Goal: Information Seeking & Learning: Learn about a topic

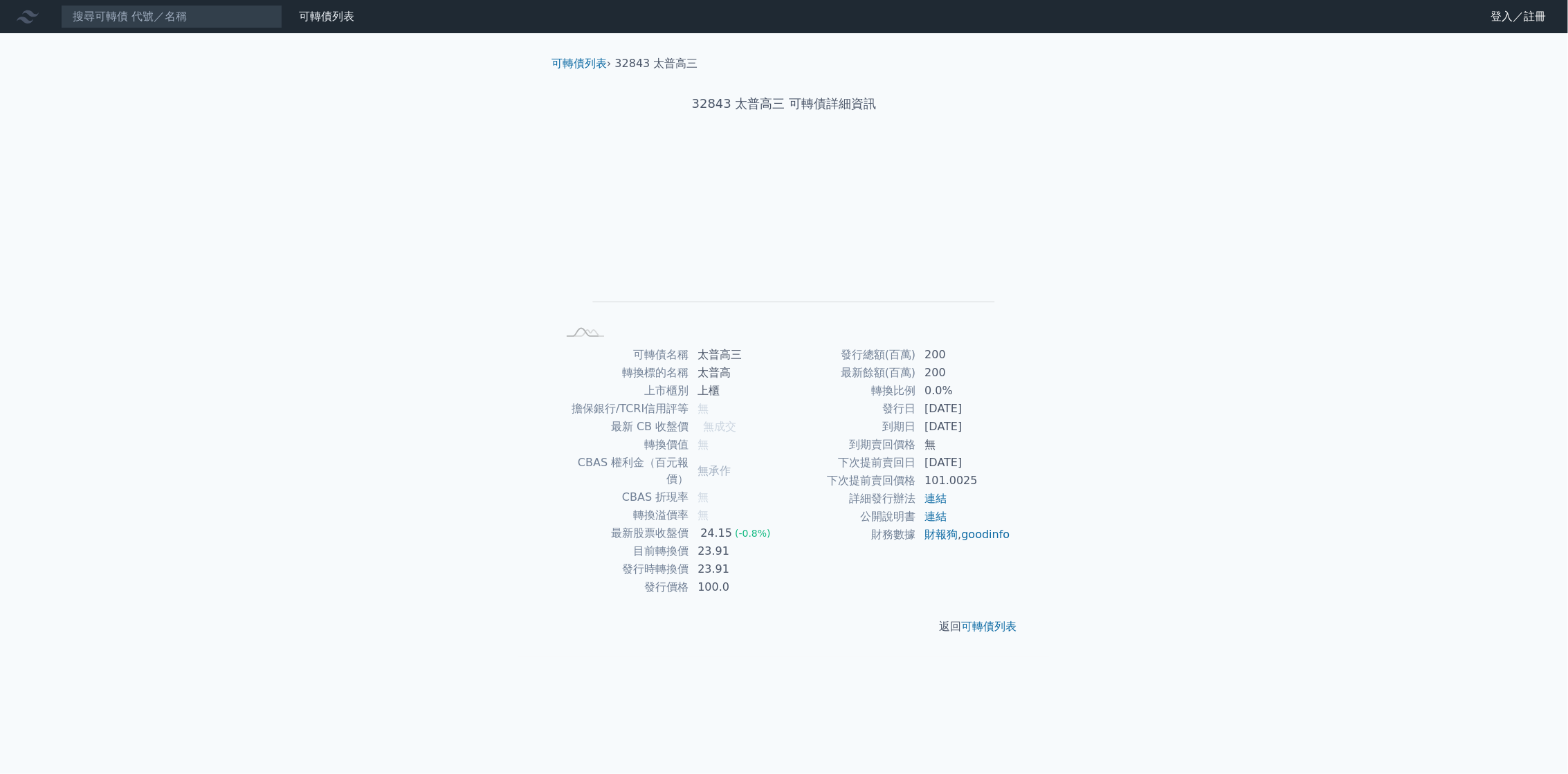
drag, startPoint x: 1102, startPoint y: 511, endPoint x: 1088, endPoint y: 503, distance: 16.1
click at [1102, 511] on div "可轉債列表 財務數據 可轉債列表 財務數據 登入／註冊 登入／註冊 可轉債列表 › 32843 太普高三 32843 太普高三 可轉債詳細資訊 Zoom Ou…" at bounding box center [784, 387] width 1568 height 774
drag, startPoint x: 985, startPoint y: 463, endPoint x: 925, endPoint y: 466, distance: 60.1
click at [925, 466] on td "[DATE]" at bounding box center [963, 463] width 95 height 18
click at [988, 478] on td "101.0025" at bounding box center [963, 481] width 95 height 18
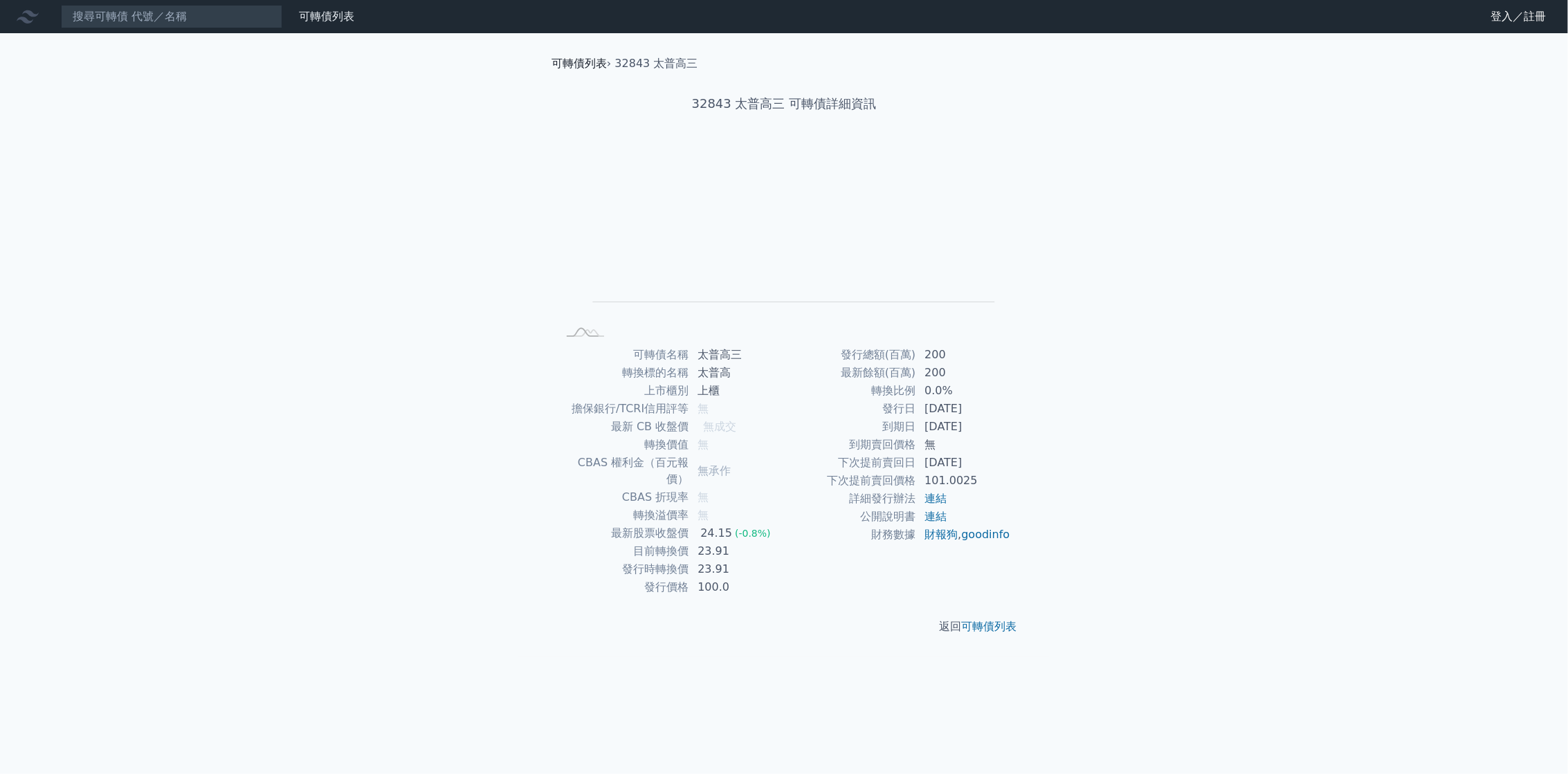
click at [570, 62] on link "可轉債列表" at bounding box center [579, 63] width 55 height 13
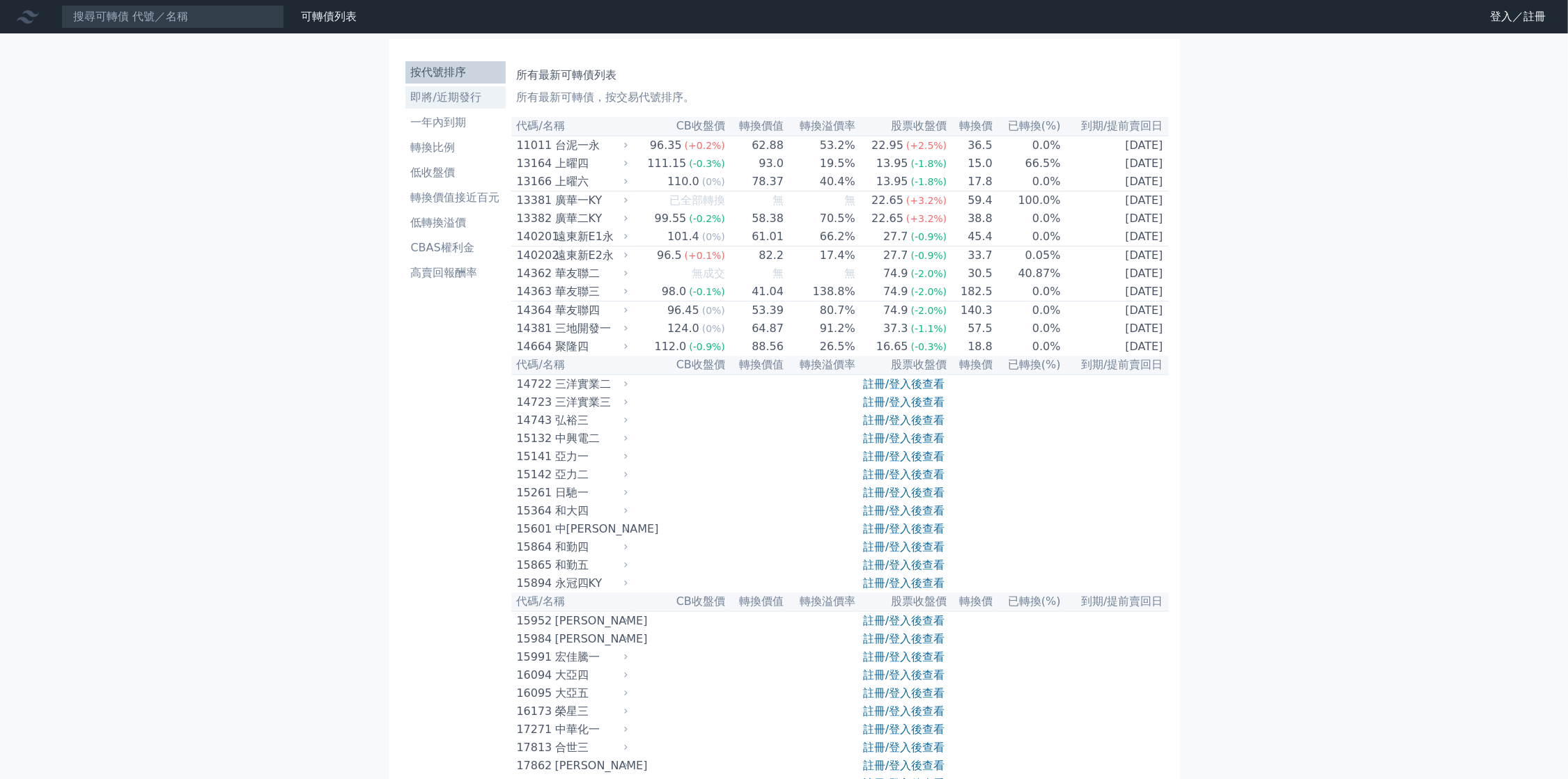
click at [455, 99] on li "即將/近期發行" at bounding box center [455, 98] width 100 height 17
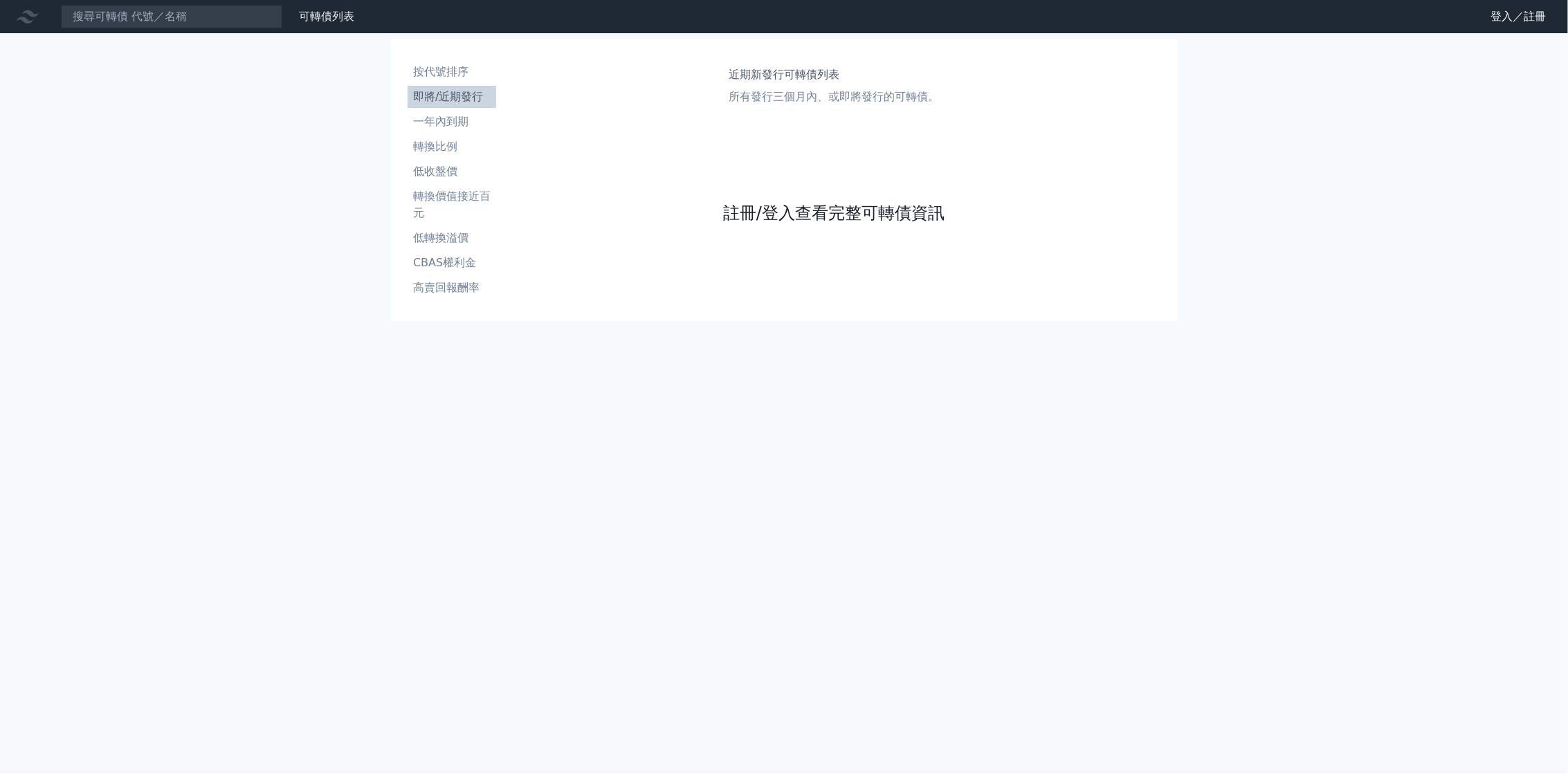
click at [818, 212] on link "註冊/登入查看完整可轉債資訊" at bounding box center [833, 214] width 221 height 22
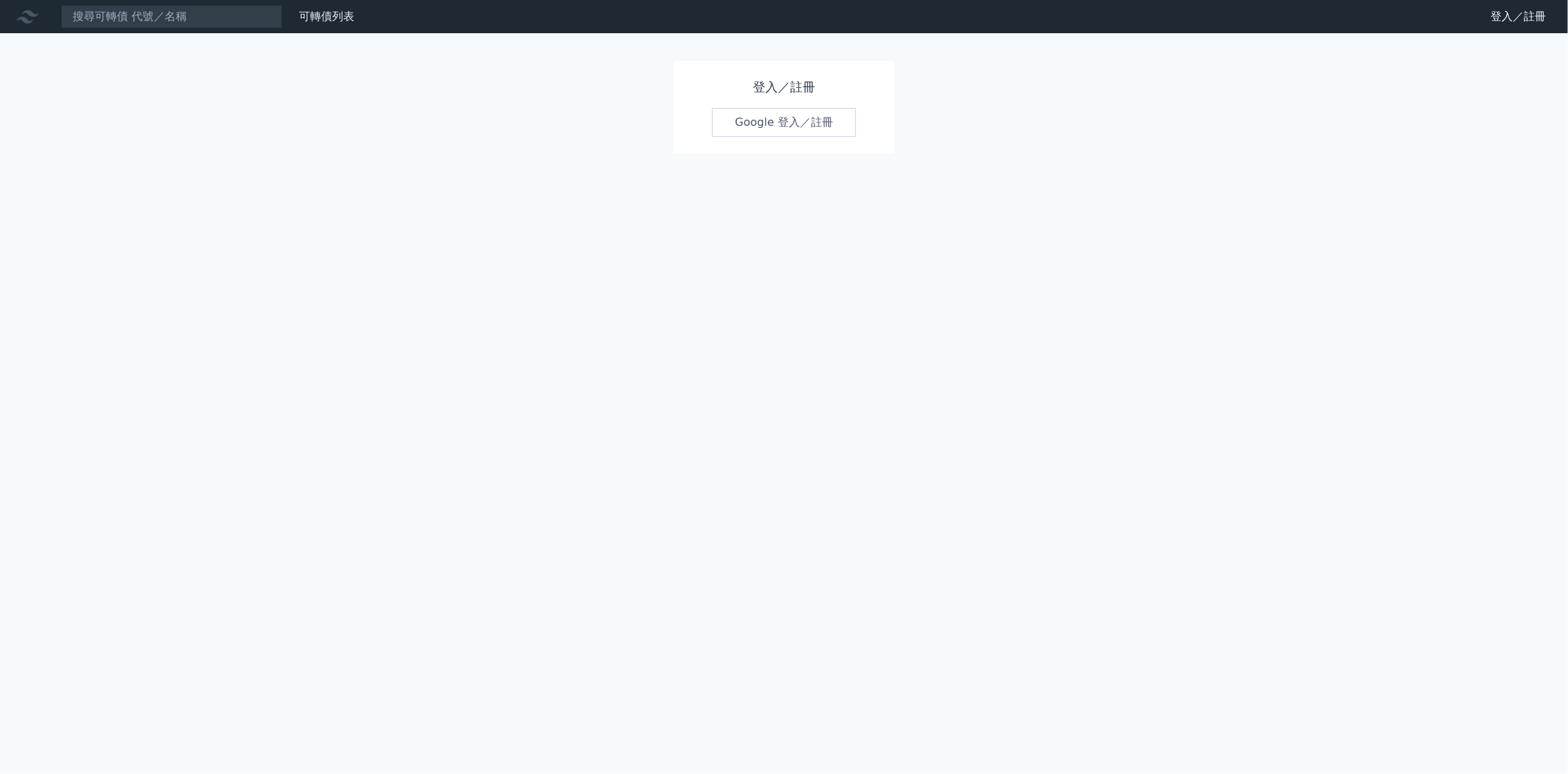
click at [785, 124] on link "Google 登入／註冊" at bounding box center [783, 122] width 144 height 29
